Goal: Information Seeking & Learning: Understand process/instructions

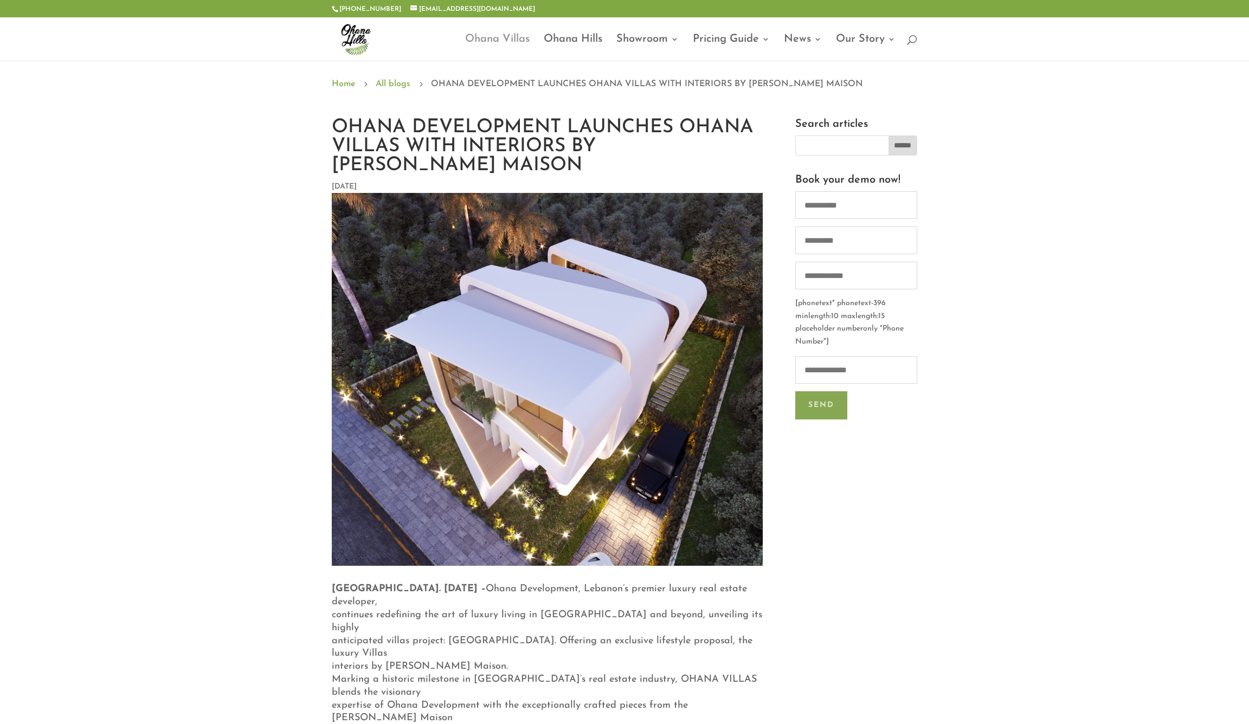
click at [490, 38] on link "Ohana Villas" at bounding box center [497, 47] width 65 height 25
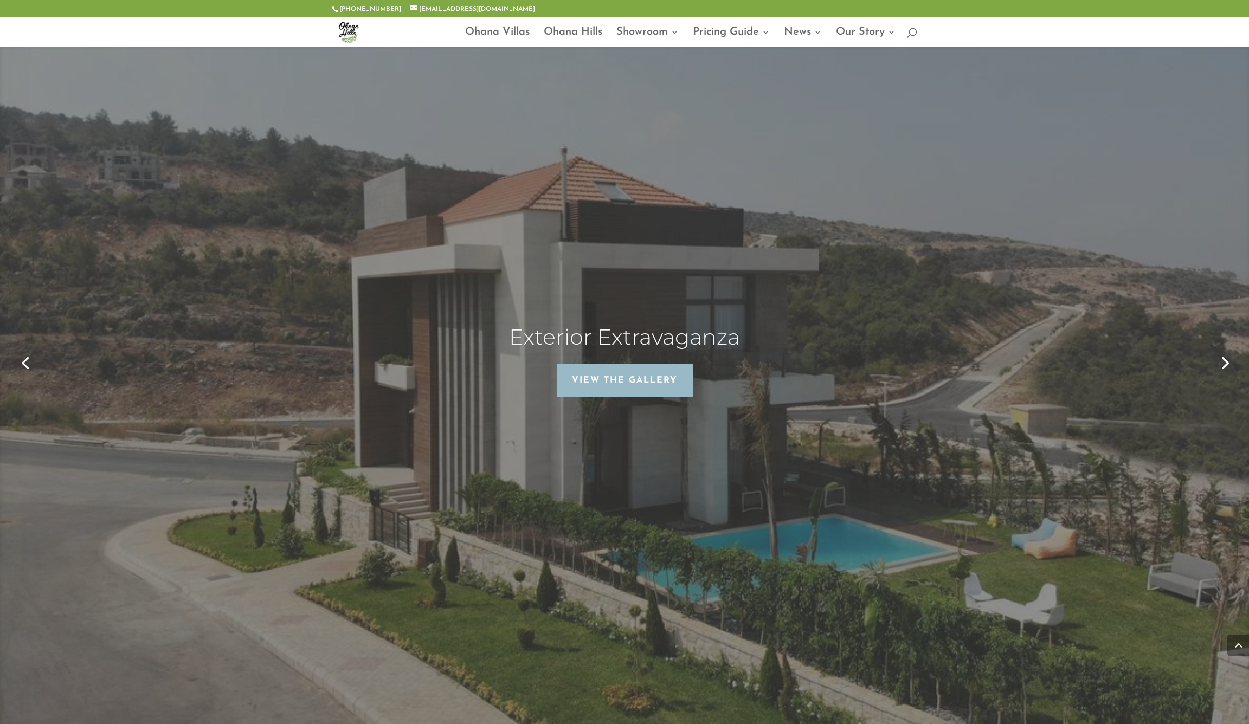
scroll to position [2996, 0]
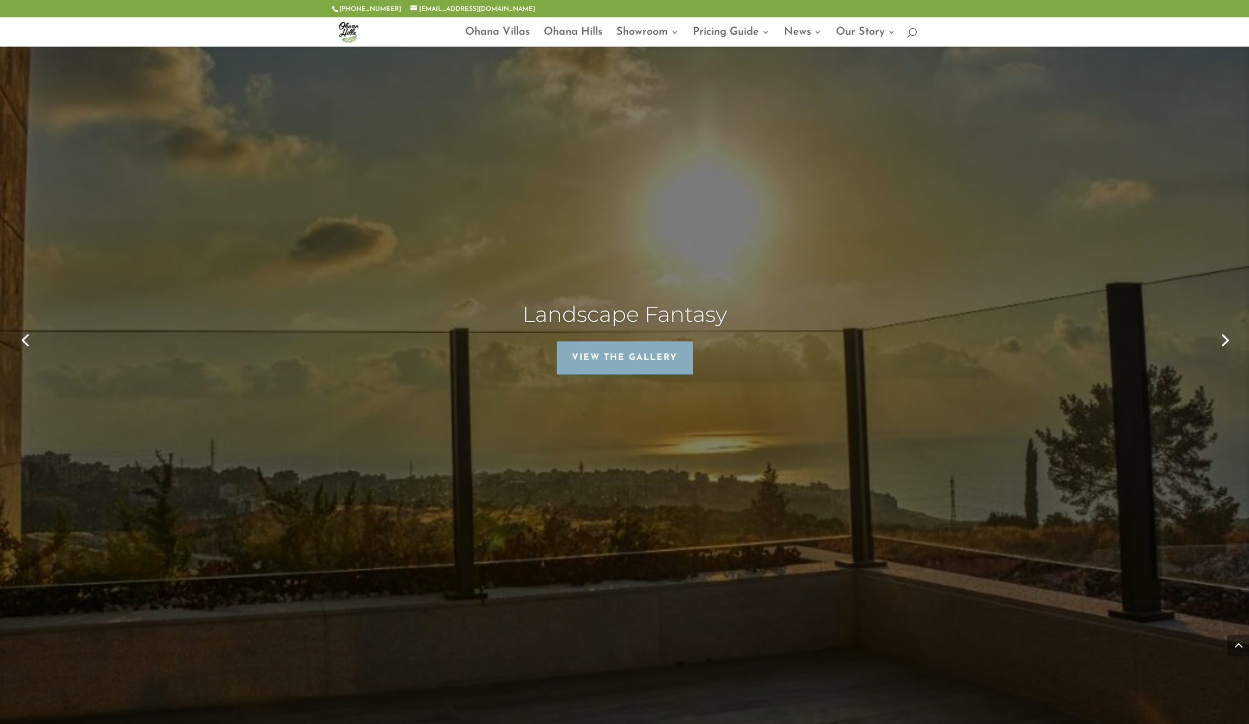
click at [1222, 326] on link "Next" at bounding box center [1224, 339] width 26 height 26
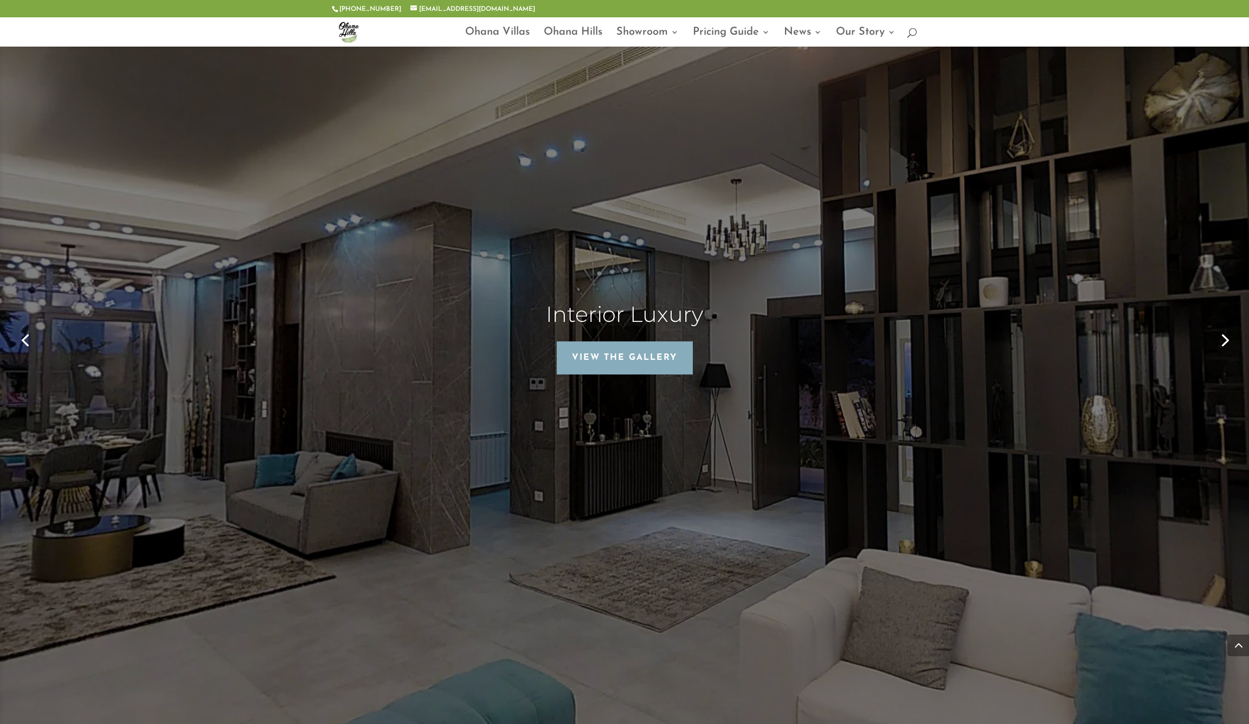
click at [1222, 326] on link "Next" at bounding box center [1224, 339] width 26 height 26
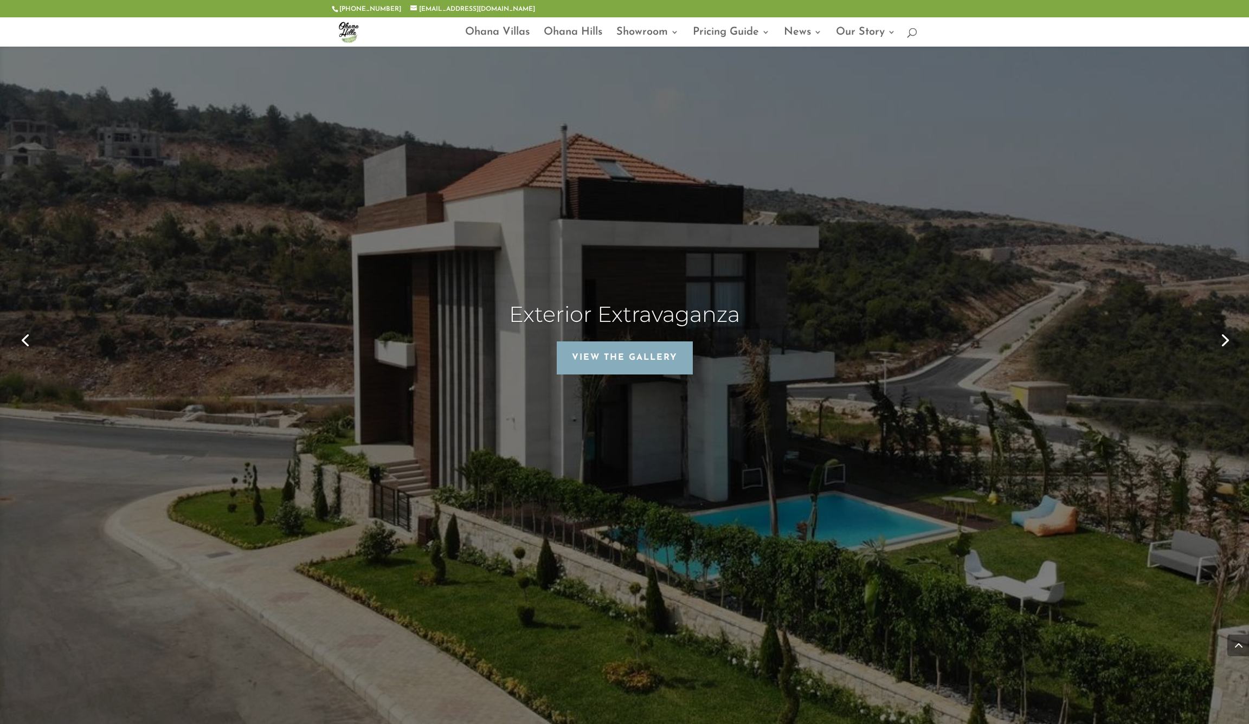
click at [1222, 326] on link "Next" at bounding box center [1224, 339] width 26 height 26
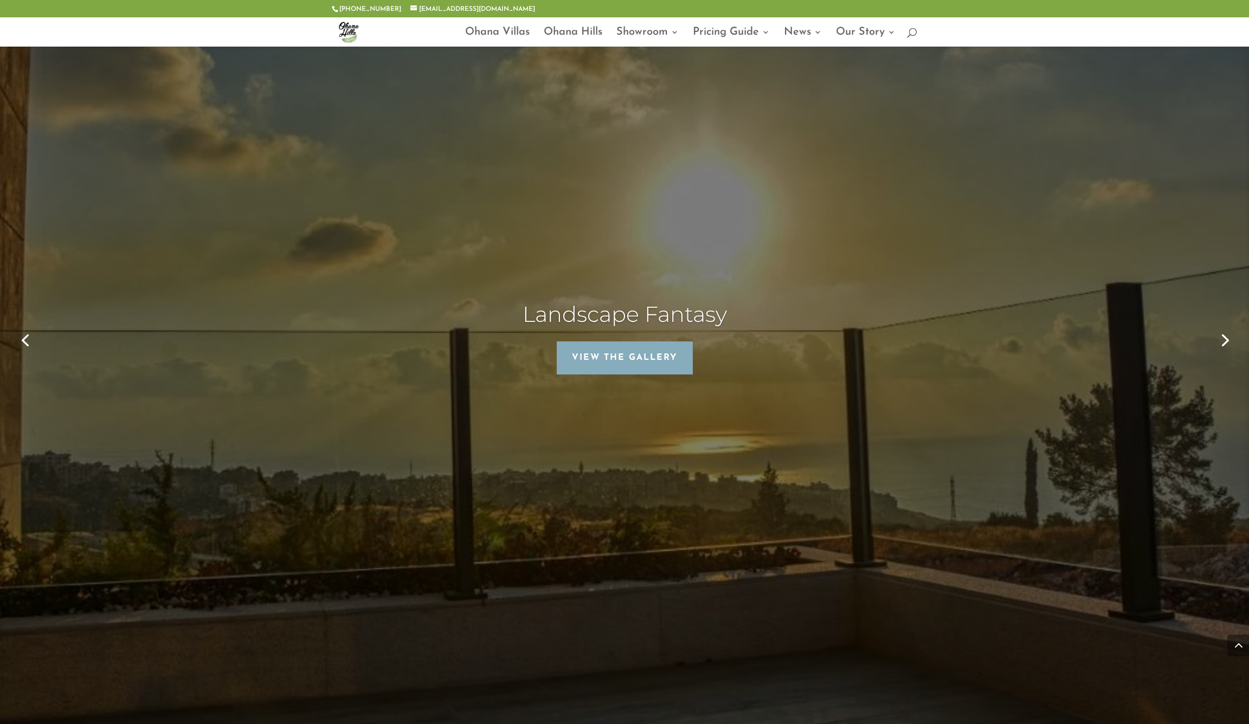
click at [1222, 326] on link "Next" at bounding box center [1224, 339] width 26 height 26
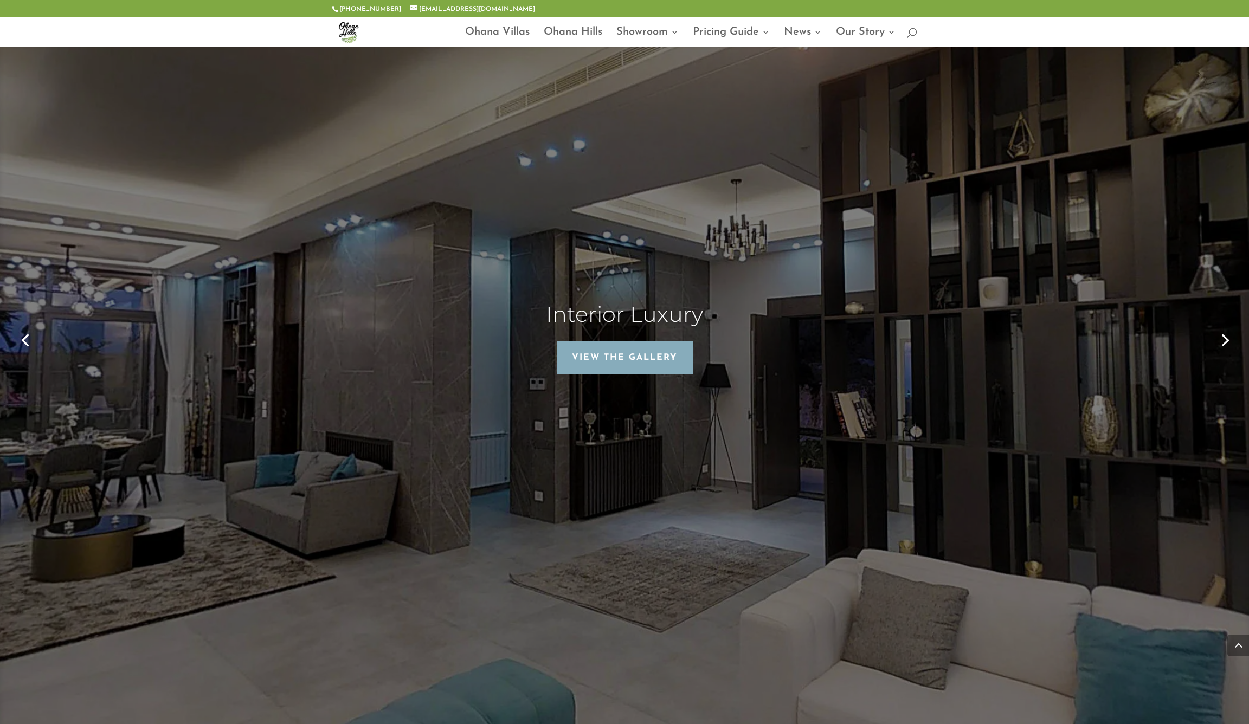
click at [1222, 326] on link "Next" at bounding box center [1224, 339] width 26 height 26
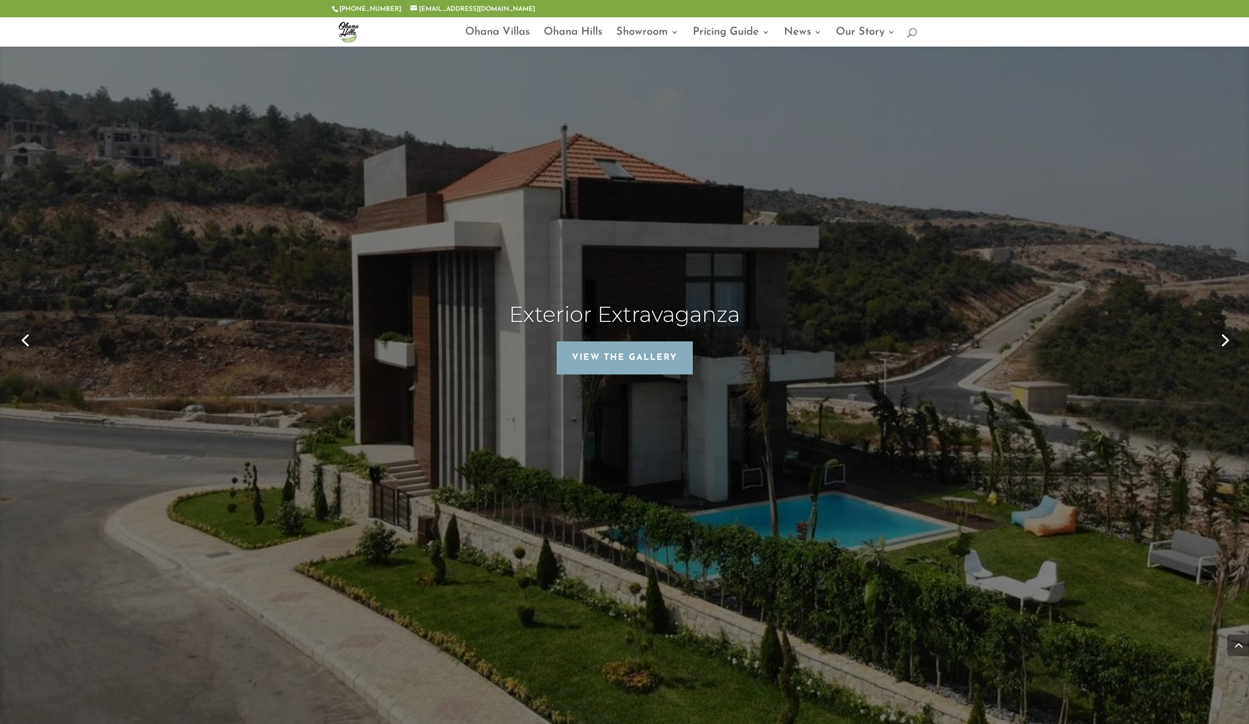
click at [1222, 326] on link "Next" at bounding box center [1224, 339] width 26 height 26
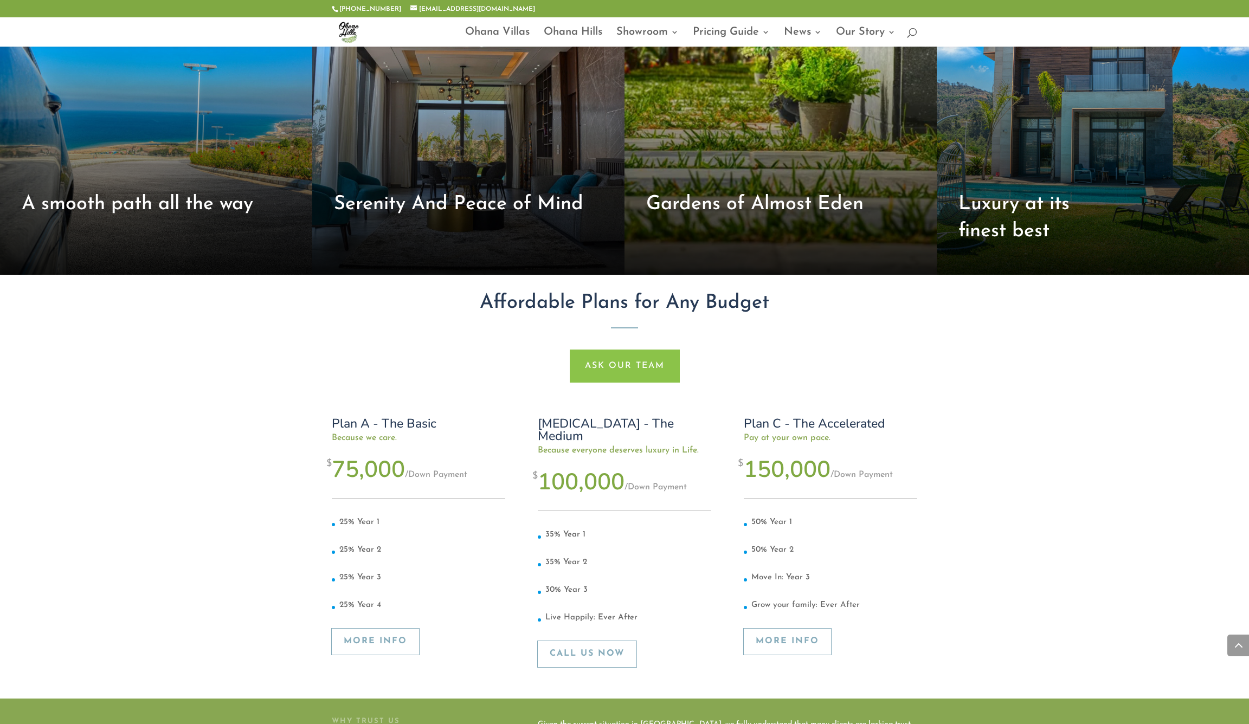
scroll to position [4176, 0]
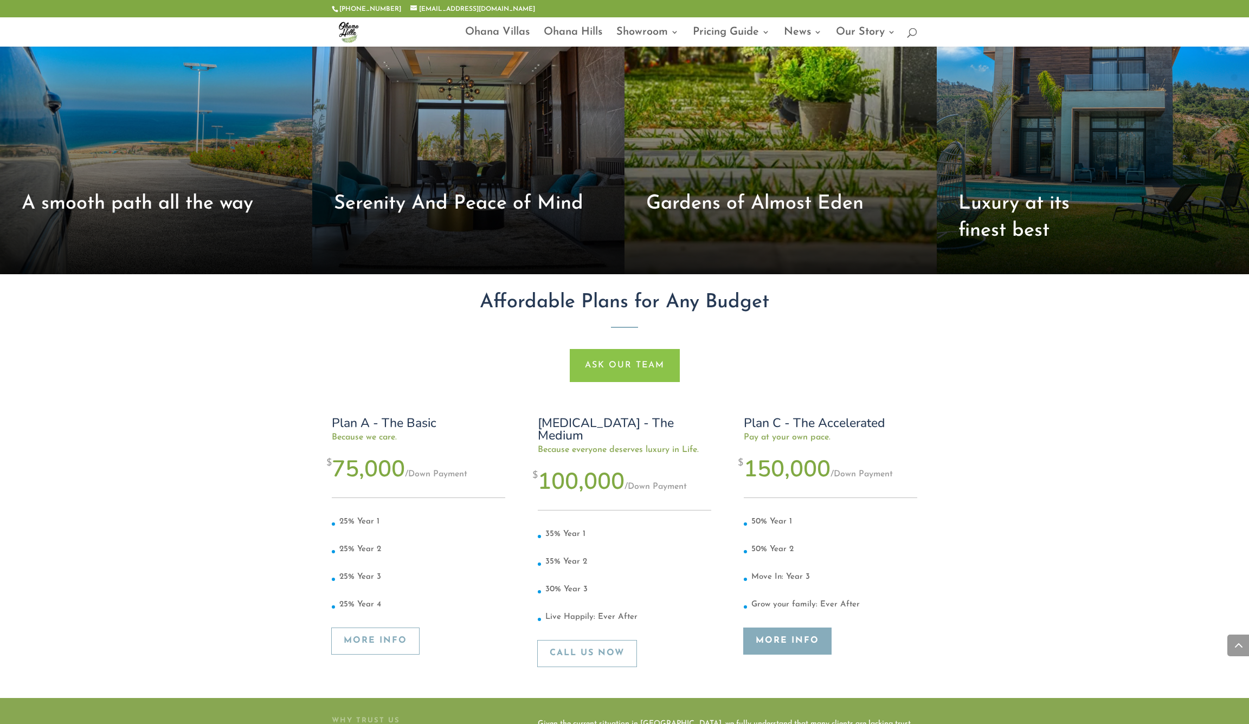
click at [803, 628] on link "More Info" at bounding box center [787, 641] width 87 height 27
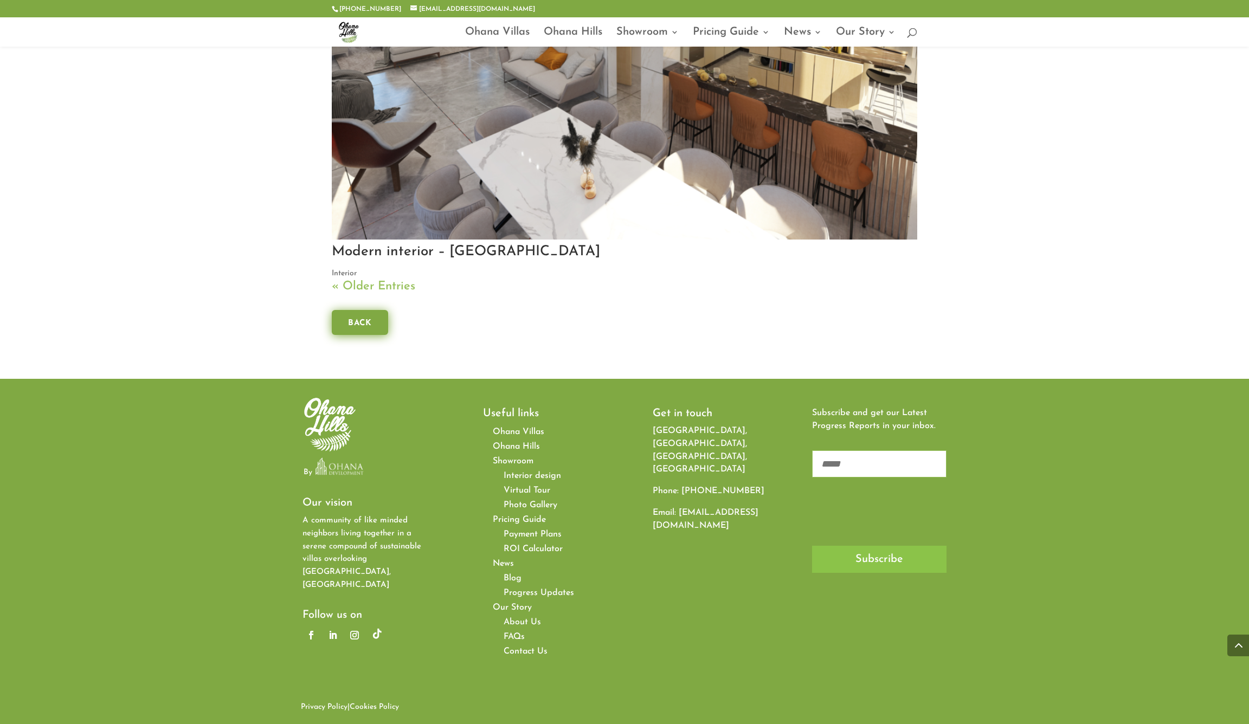
scroll to position [4150, 0]
click at [517, 517] on span "Pricing Guide" at bounding box center [519, 520] width 53 height 9
click at [517, 536] on li "Payment Plans" at bounding box center [545, 535] width 83 height 15
click at [514, 519] on span "Pricing Guide" at bounding box center [519, 520] width 53 height 9
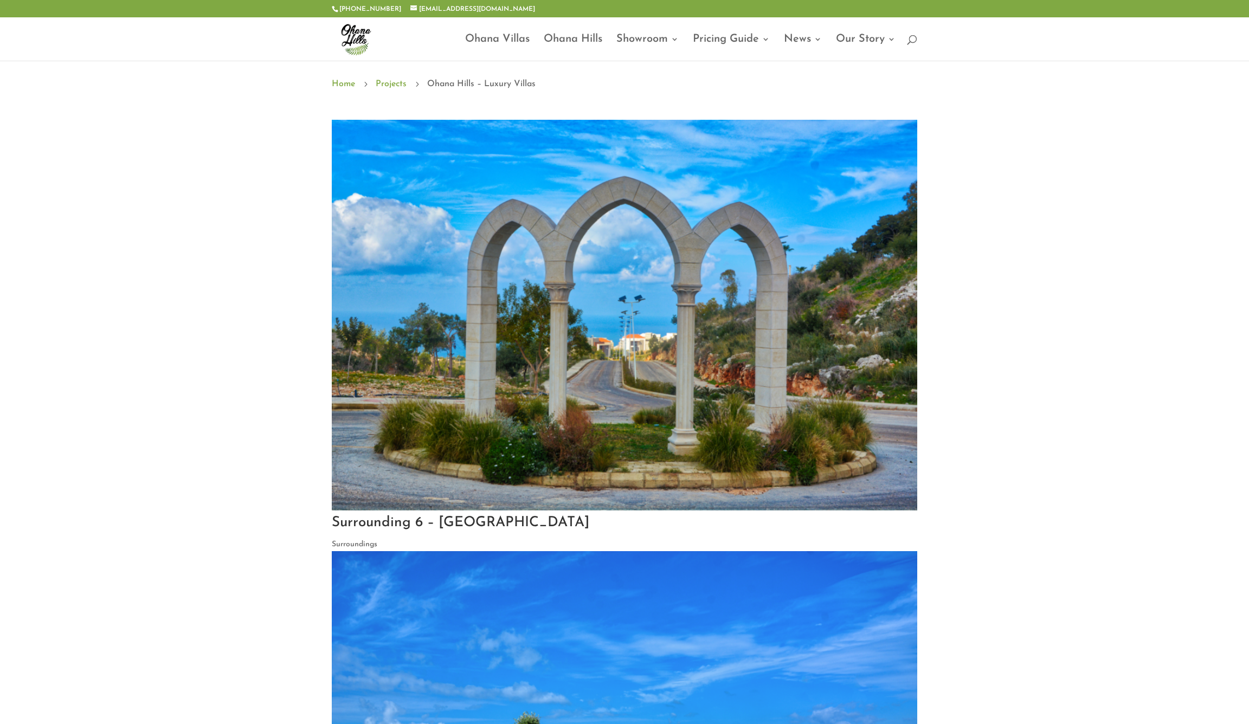
scroll to position [0, 0]
click at [733, 81] on link "Payment Plans" at bounding box center [758, 84] width 108 height 22
